Goal: Information Seeking & Learning: Understand process/instructions

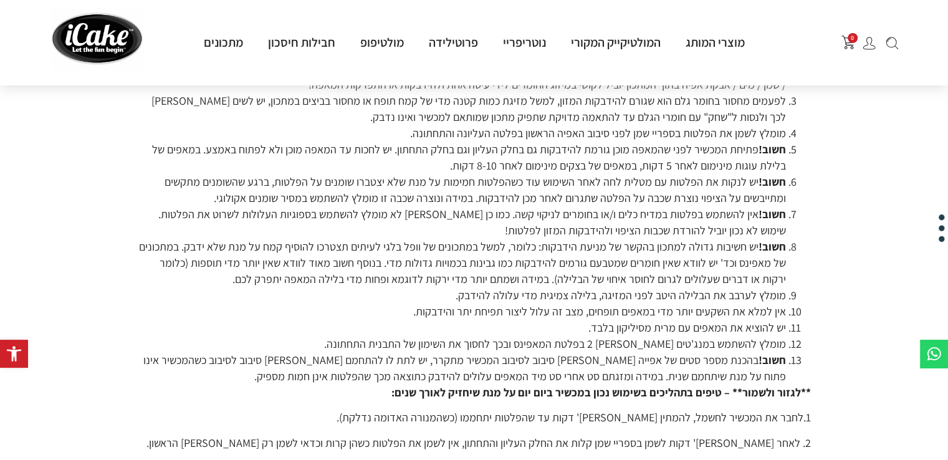
scroll to position [234, 0]
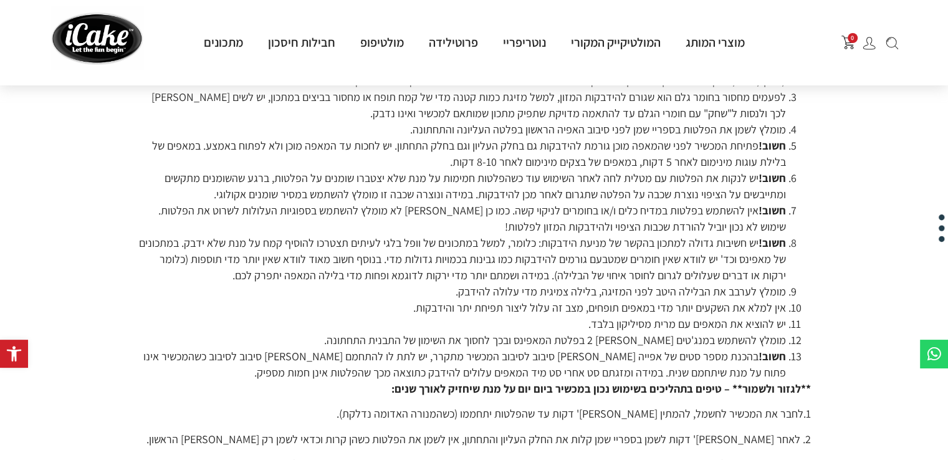
click at [449, 375] on li "חשוב! בהכנת מספר סטים של אפייה בין סיבוב לסיבוב המכשיר מתקרר, יש לתת לו להתחמם …" at bounding box center [462, 364] width 648 height 32
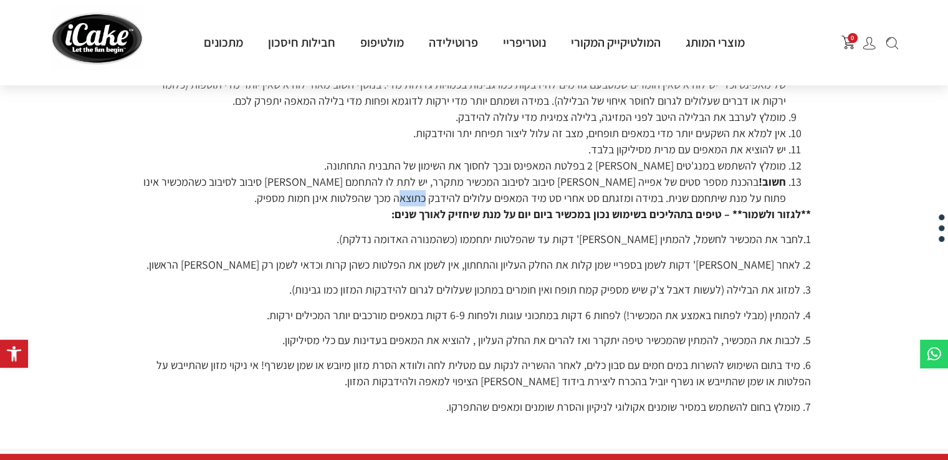
scroll to position [433, 0]
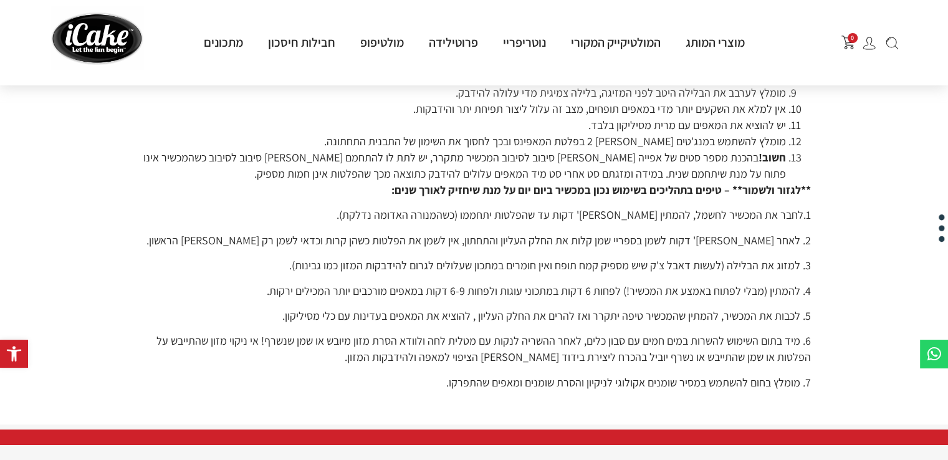
click at [262, 355] on p "6. מיד בתום השימוש להשרות במים חמים עם סבון כלים, לאחר ההשריה לנקות עם מטלית לח…" at bounding box center [474, 349] width 673 height 32
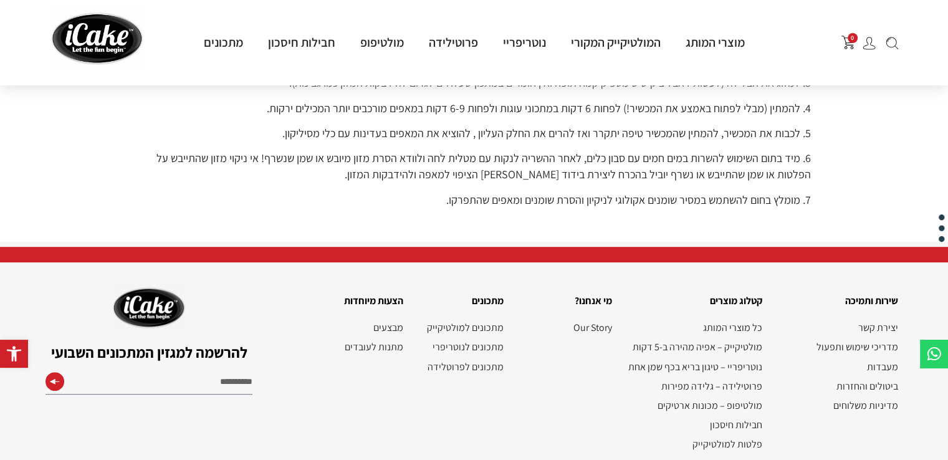
scroll to position [621, 0]
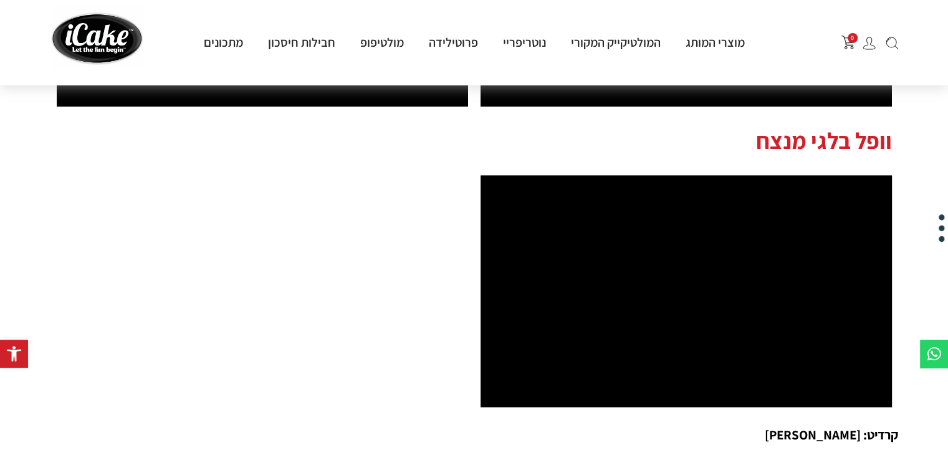
scroll to position [1615, 0]
